Goal: Entertainment & Leisure: Consume media (video, audio)

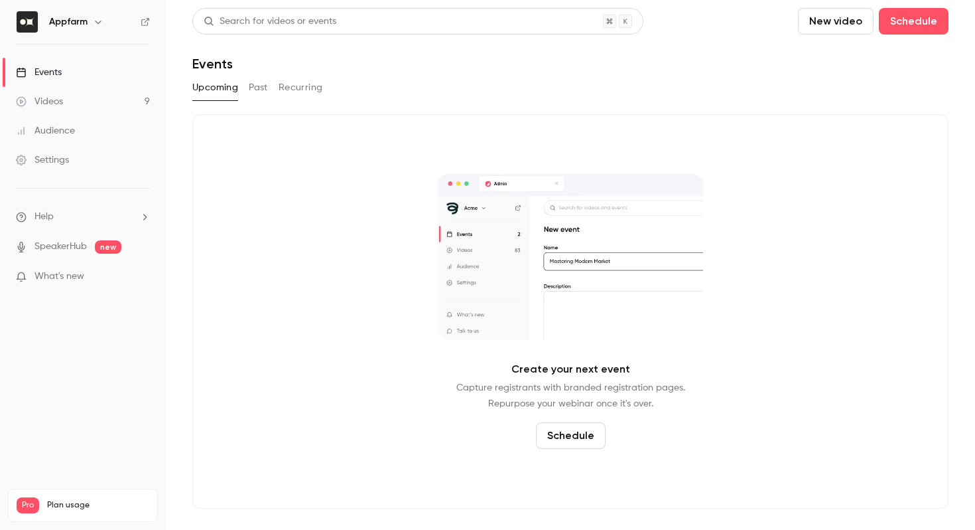
click at [251, 90] on button "Past" at bounding box center [258, 87] width 19 height 21
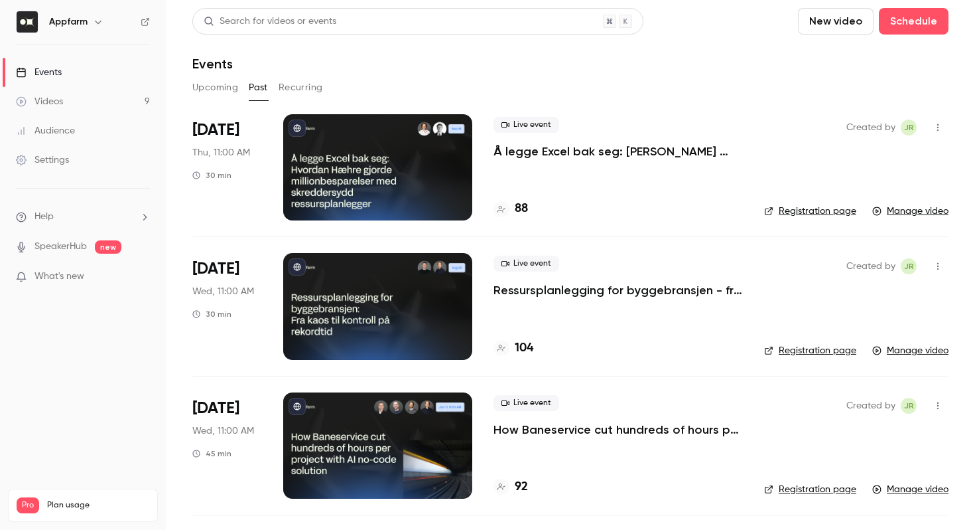
click at [561, 153] on p "Å legge Excel bak seg: [PERSON_NAME] gjorde millionbesparelser med skreddersydd…" at bounding box center [618, 151] width 249 height 16
click at [813, 215] on link "Registration page" at bounding box center [810, 210] width 92 height 13
